Goal: Task Accomplishment & Management: Use online tool/utility

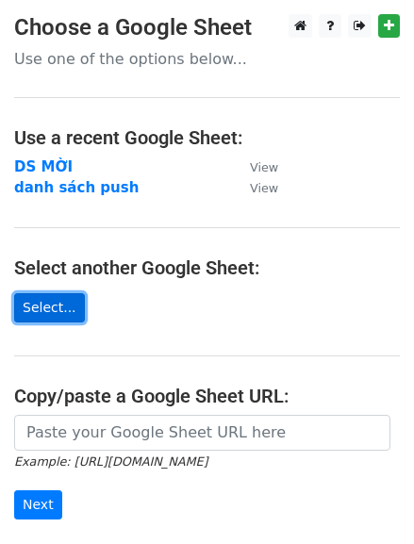
click at [43, 301] on link "Select..." at bounding box center [49, 307] width 71 height 29
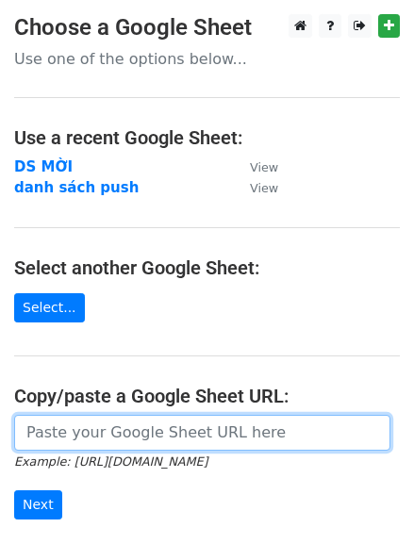
click at [126, 424] on input "url" at bounding box center [202, 433] width 376 height 36
click at [94, 423] on input "url" at bounding box center [202, 433] width 376 height 36
paste input "https://docs.google.com/spreadsheets/d/1okCEXKMXq9QCqCVbr6CwJbVNzhfODRhw-CRSeqI…"
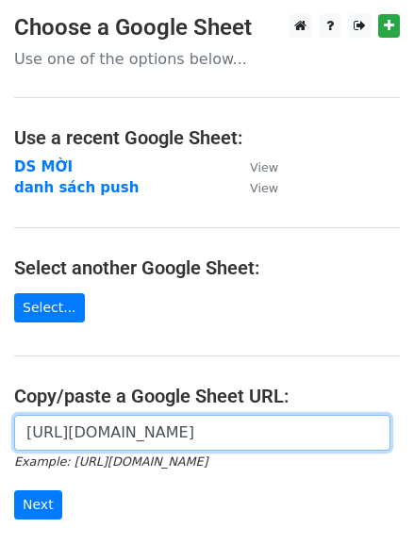
scroll to position [0, 580]
type input "https://docs.google.com/spreadsheets/d/1okCEXKMXq9QCqCVbr6CwJbVNzhfODRhw-CRSeqI…"
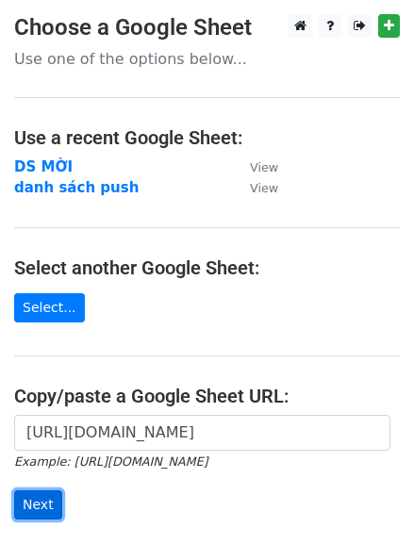
click at [54, 490] on input "Next" at bounding box center [38, 504] width 48 height 29
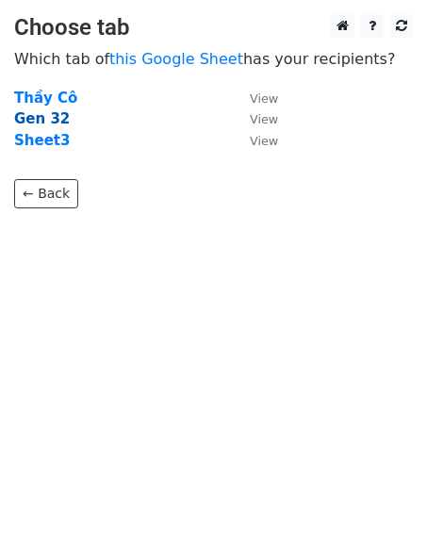
click at [46, 114] on strong "Gen 32" at bounding box center [42, 118] width 56 height 17
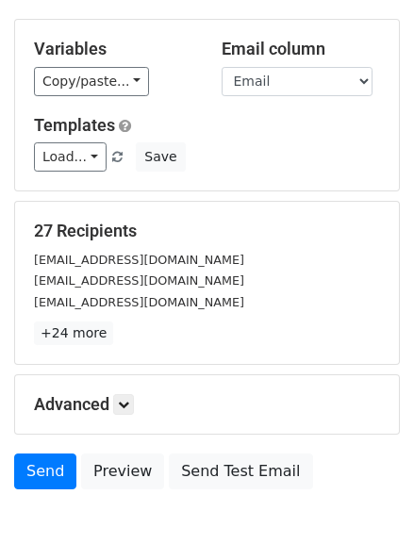
scroll to position [85, 0]
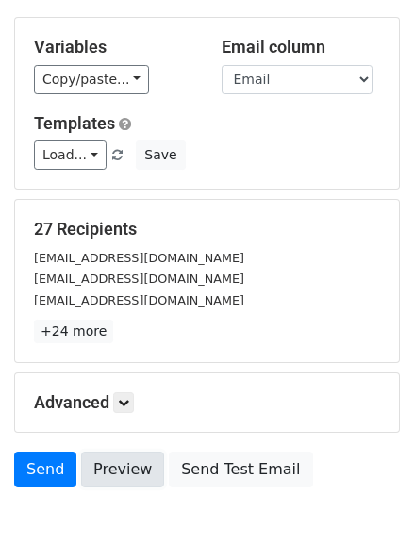
click at [116, 456] on link "Preview" at bounding box center [122, 470] width 83 height 36
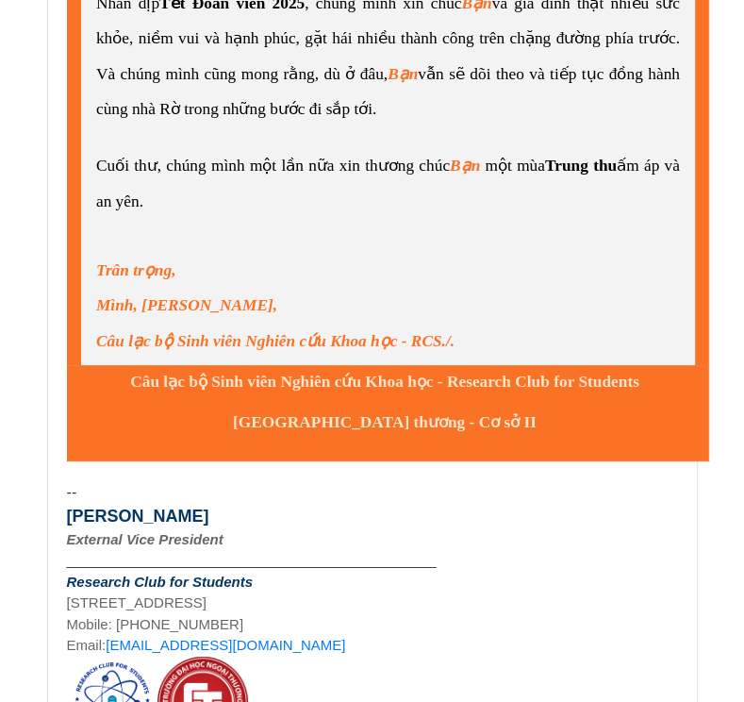
scroll to position [52395, 0]
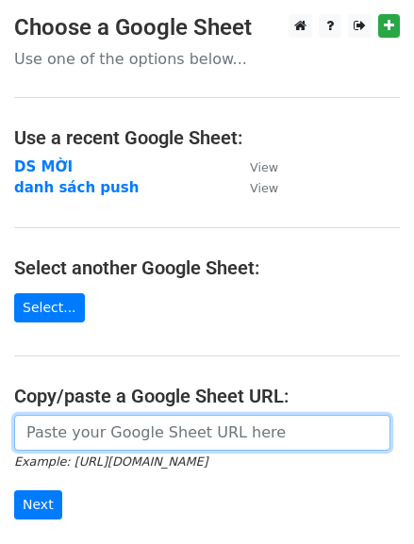
click at [73, 422] on input "url" at bounding box center [202, 433] width 376 height 36
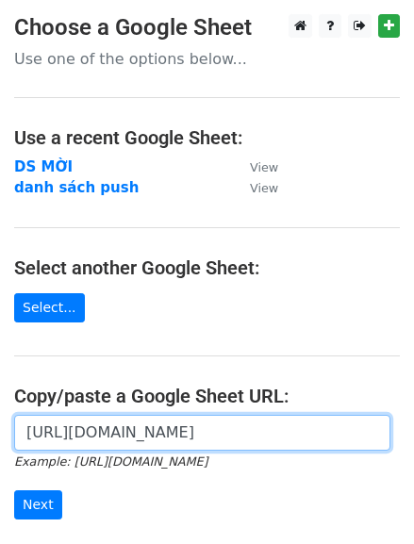
click at [136, 434] on input "https://docs.google.com/spreadsheets/d/1QkNUGlvJxKqLW0kgfuoEAA_2WH2xDW0K7cdbpV0…" at bounding box center [202, 433] width 376 height 36
paste input "okCEXKMXq9QCqCVbr6CwJbVNzhfODRhw-CRSeqIm6rg/edit?gid=81198218#gid=8119821"
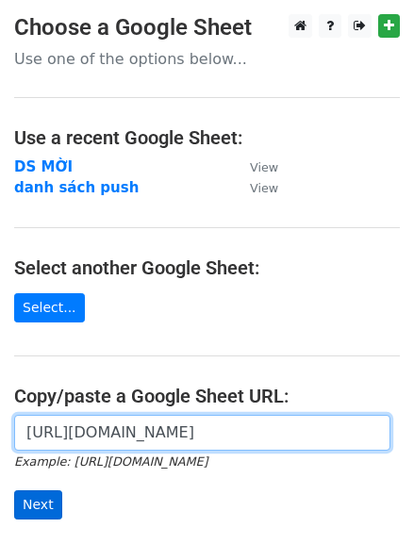
type input "https://docs.google.com/spreadsheets/d/1okCEXKMXq9QCqCVbr6CwJbVNzhfODRhw-CRSeqI…"
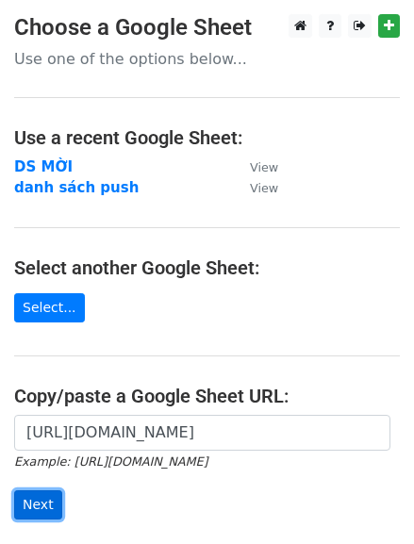
click at [43, 492] on input "Next" at bounding box center [38, 504] width 48 height 29
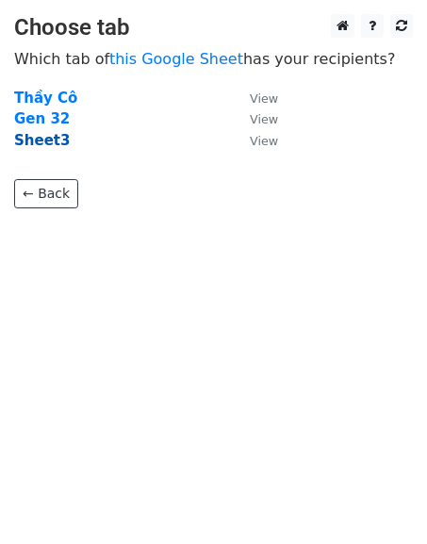
click at [51, 133] on strong "Sheet3" at bounding box center [42, 140] width 56 height 17
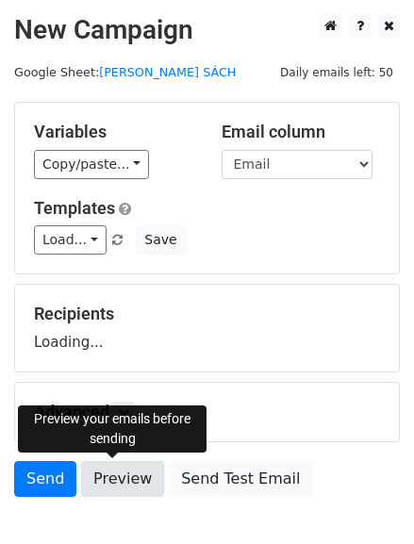
click at [137, 479] on link "Preview" at bounding box center [122, 479] width 83 height 36
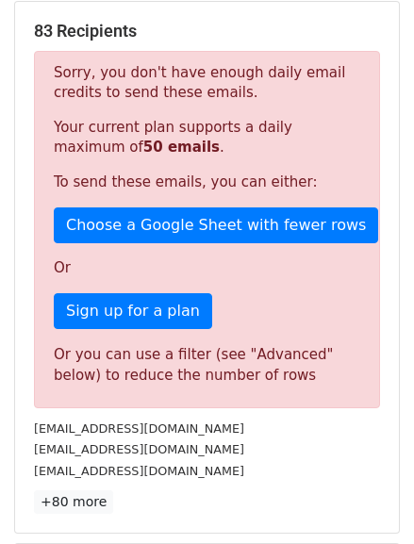
scroll to position [278, 0]
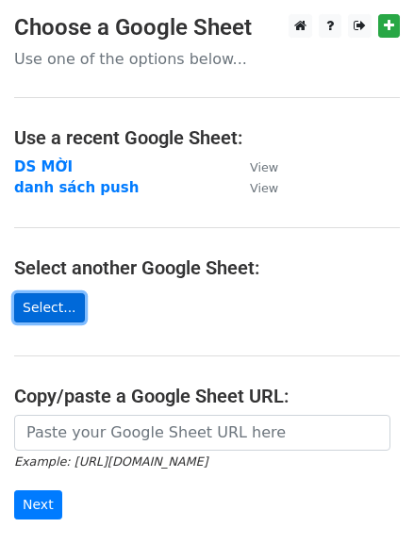
click at [40, 314] on link "Select..." at bounding box center [49, 307] width 71 height 29
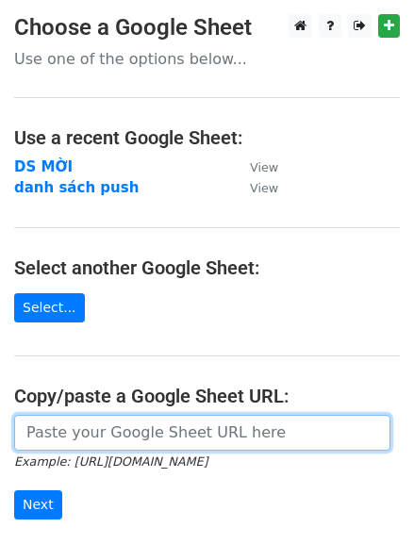
click at [104, 432] on input "url" at bounding box center [202, 433] width 376 height 36
paste input "https://docs.google.com/spreadsheets/d/1okCEXKMXq9QCqCVbr6CwJbVNzhfODRhw-CRSeqI…"
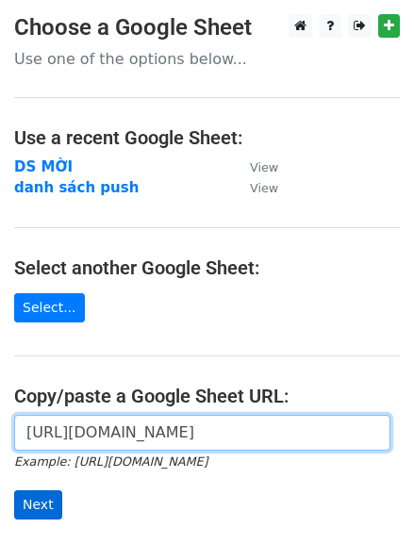
scroll to position [0, 434]
type input "https://docs.google.com/spreadsheets/d/1okCEXKMXq9QCqCVbr6CwJbVNzhfODRhw-CRSeqI…"
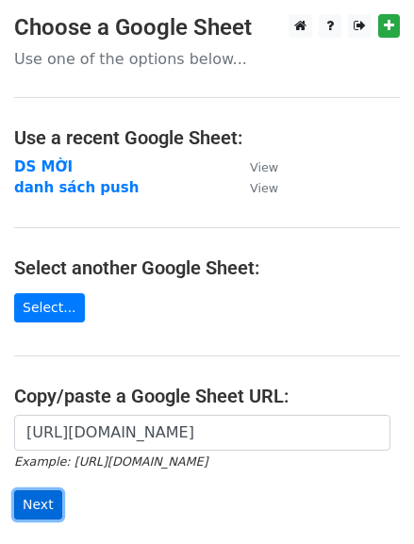
click at [29, 514] on input "Next" at bounding box center [38, 504] width 48 height 29
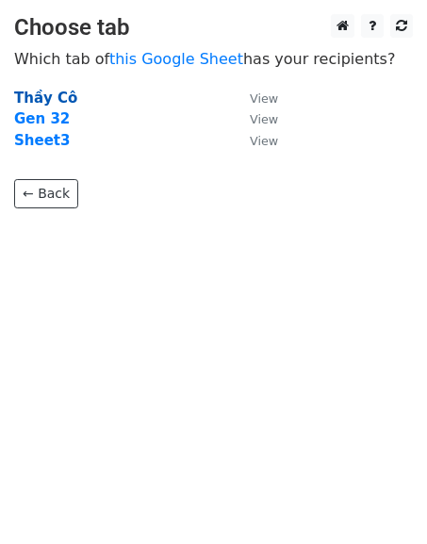
click at [52, 99] on strong "Thầy Cô" at bounding box center [45, 98] width 63 height 17
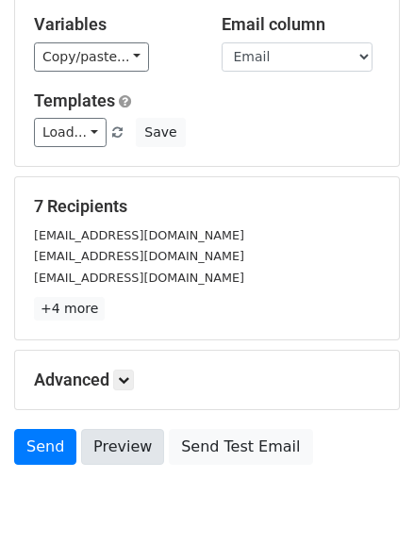
scroll to position [108, 0]
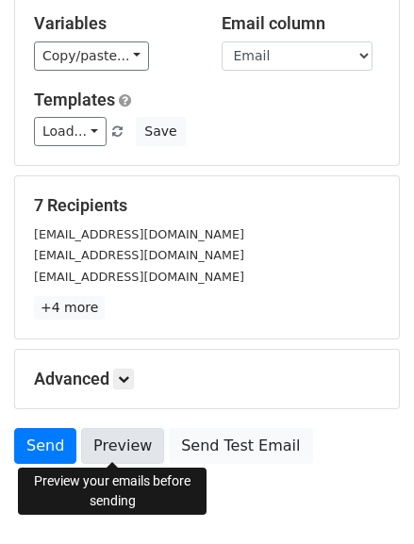
click at [137, 439] on link "Preview" at bounding box center [122, 446] width 83 height 36
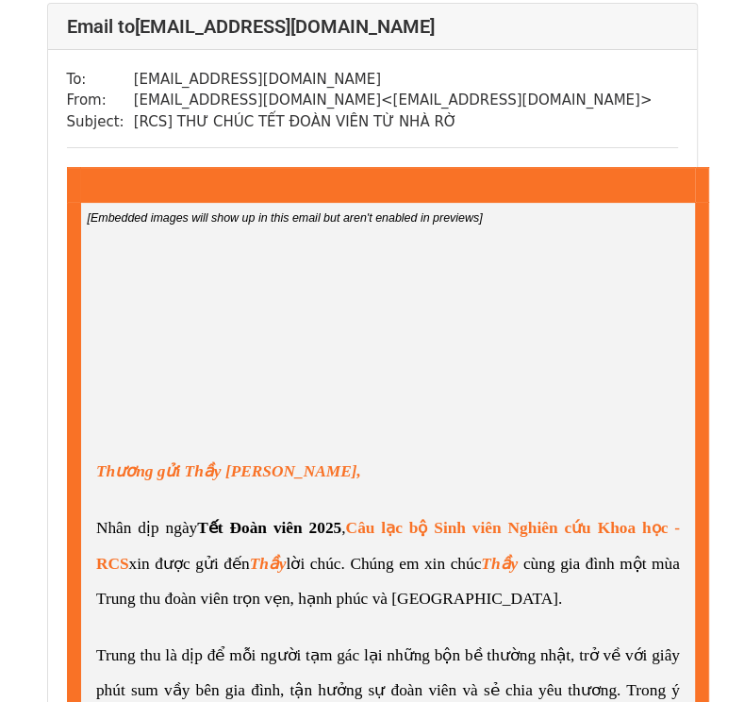
scroll to position [134, 0]
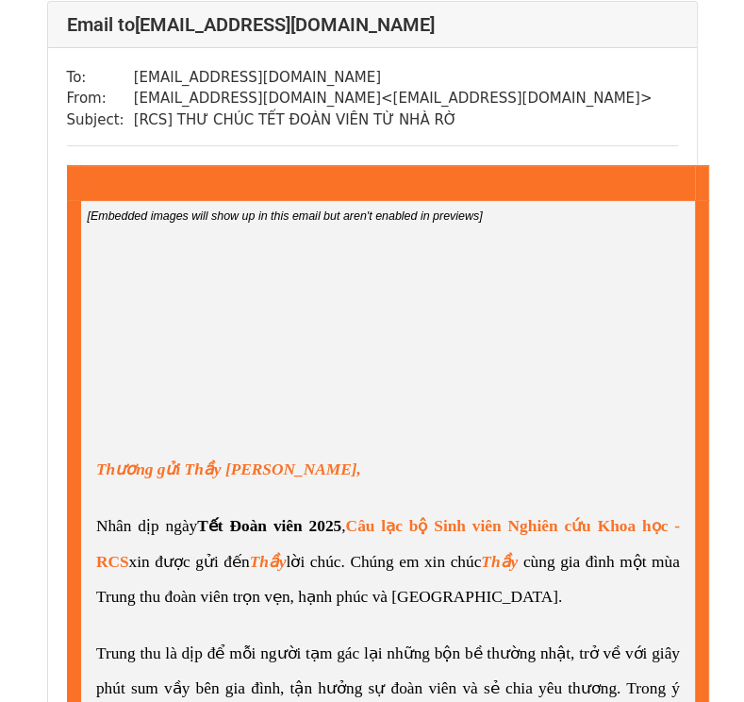
click at [177, 467] on span "​Thương gửi Thầy Trần Thanh Tâm," at bounding box center [228, 469] width 265 height 18
click at [182, 468] on span "​Thương gửi Thầy Trần Thanh Tâm," at bounding box center [228, 469] width 265 height 18
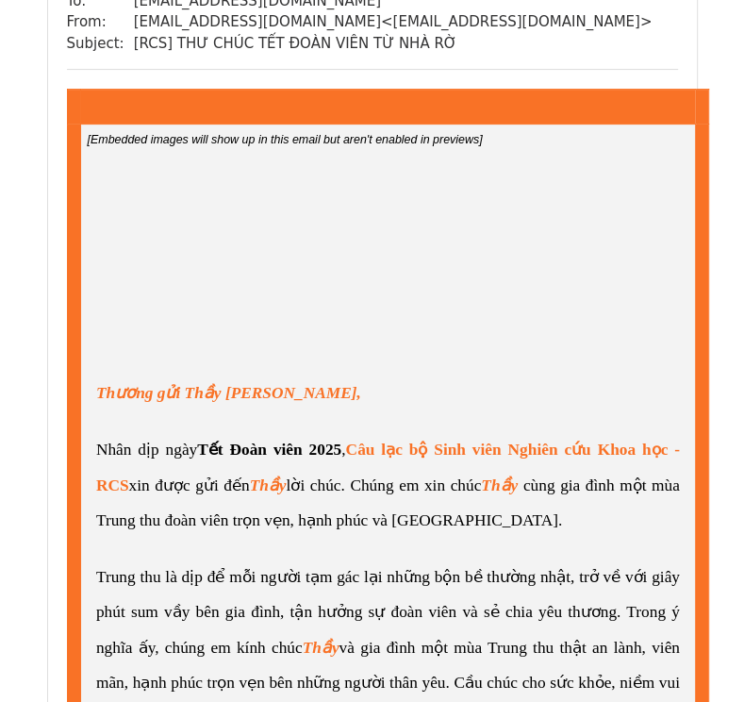
scroll to position [207, 0]
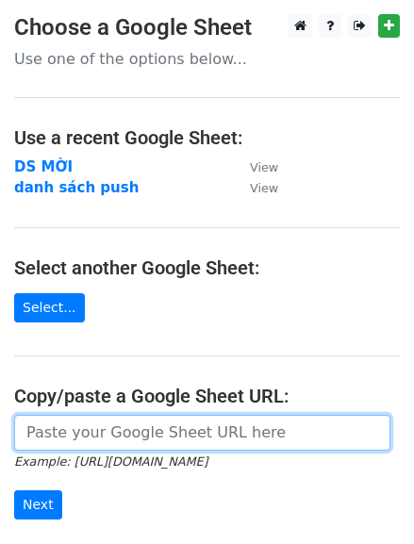
drag, startPoint x: 75, startPoint y: 426, endPoint x: 6, endPoint y: 357, distance: 98.0
click at [75, 426] on input "url" at bounding box center [202, 433] width 376 height 36
paste input "https://docs.google.com/spreadsheets/d/1okCEXKMXq9QCqCVbr6CwJbVNzhfODRhw-CRSeqI…"
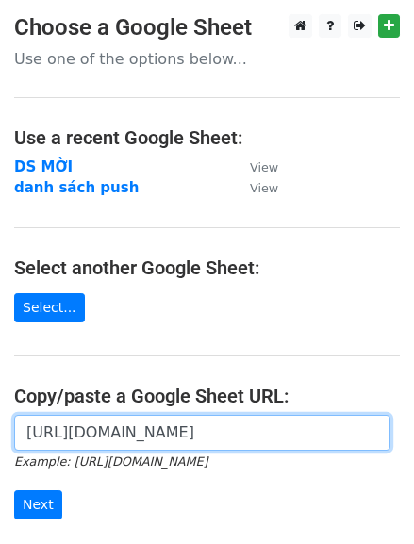
scroll to position [0, 434]
type input "https://docs.google.com/spreadsheets/d/1okCEXKMXq9QCqCVbr6CwJbVNzhfODRhw-CRSeqI…"
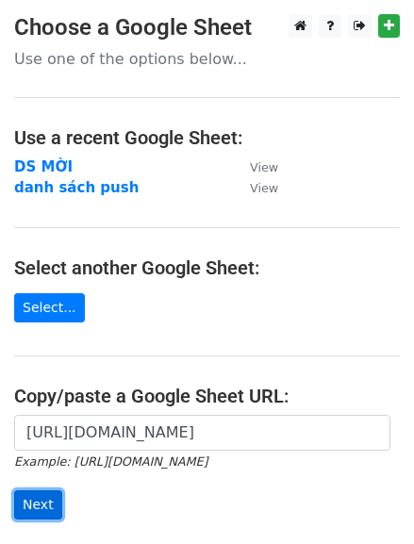
click at [49, 501] on input "Next" at bounding box center [38, 504] width 48 height 29
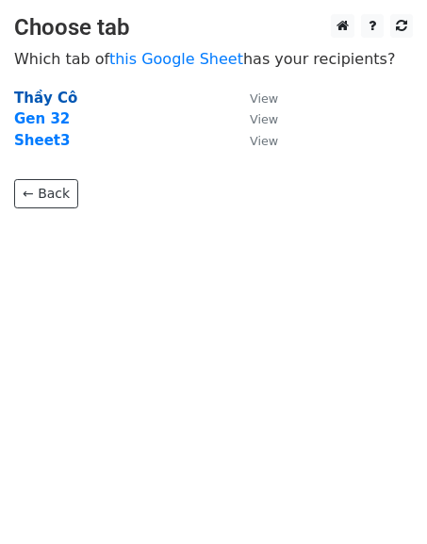
click at [36, 100] on strong "Thầy Cô" at bounding box center [45, 98] width 63 height 17
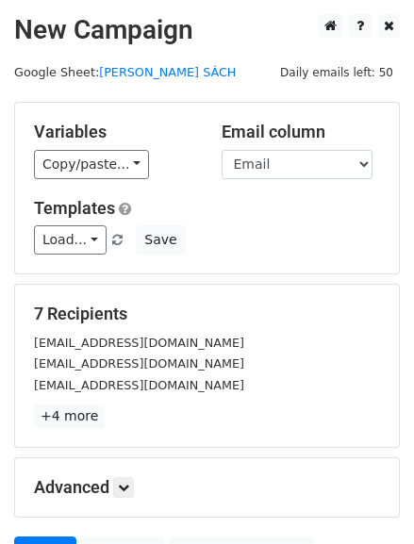
scroll to position [186, 0]
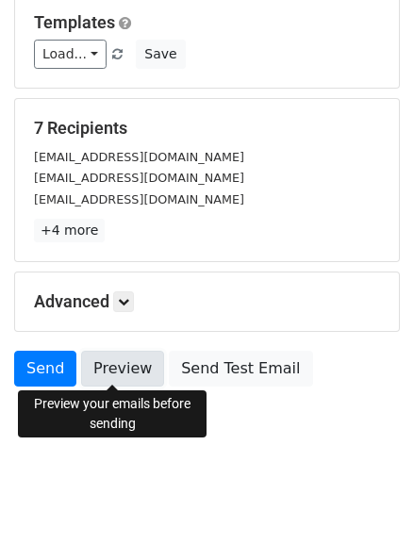
click at [120, 368] on link "Preview" at bounding box center [122, 369] width 83 height 36
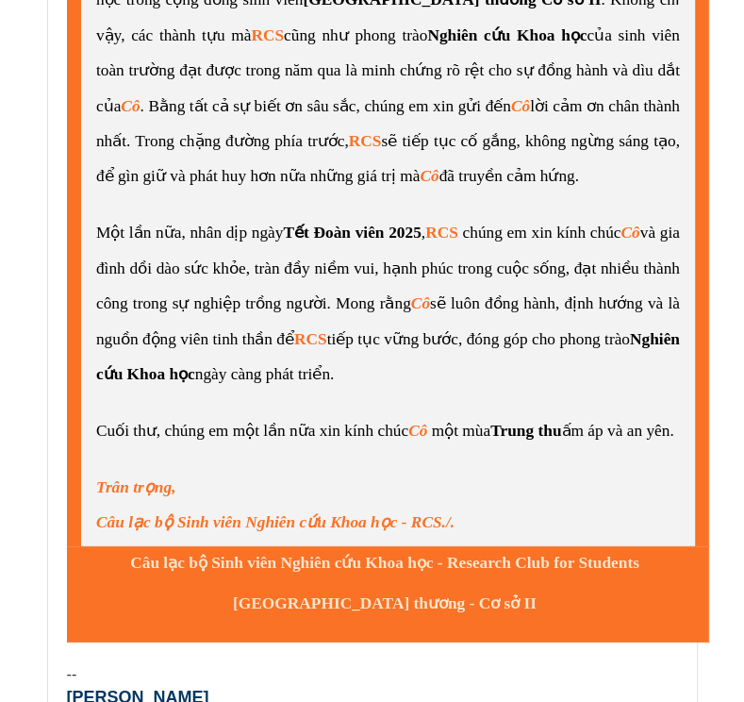
scroll to position [13780, 0]
